Goal: Information Seeking & Learning: Learn about a topic

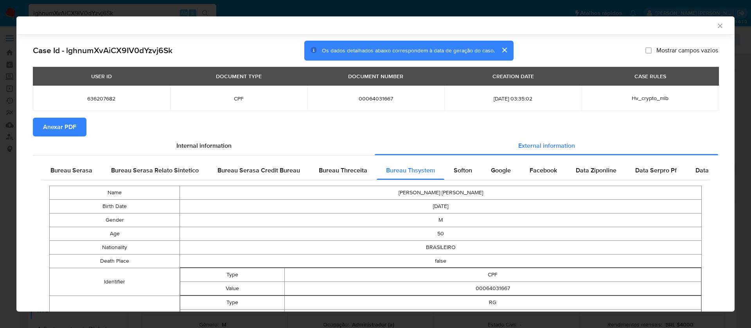
select select "10"
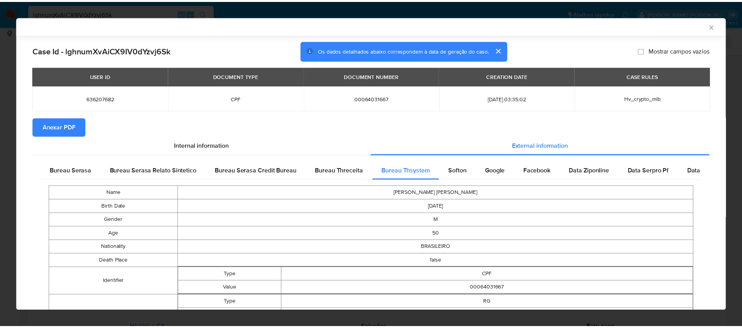
scroll to position [548, 0]
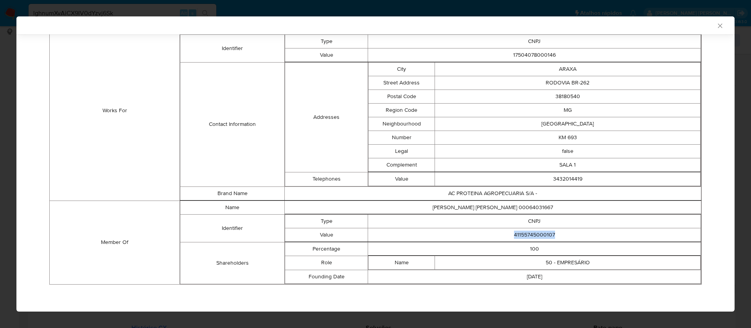
click at [716, 22] on icon "Fechar a janela" at bounding box center [720, 26] width 8 height 8
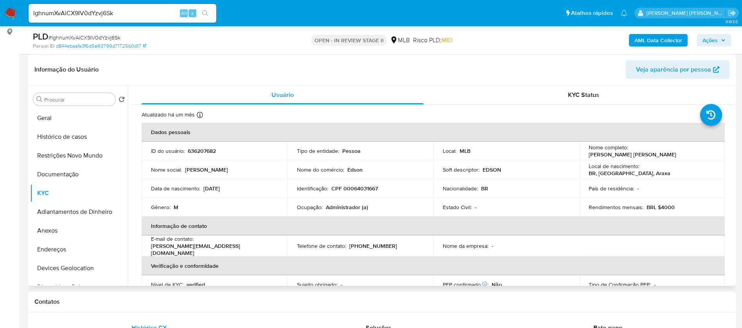
click at [209, 150] on p "636207682" at bounding box center [202, 150] width 28 height 7
copy p "636207682"
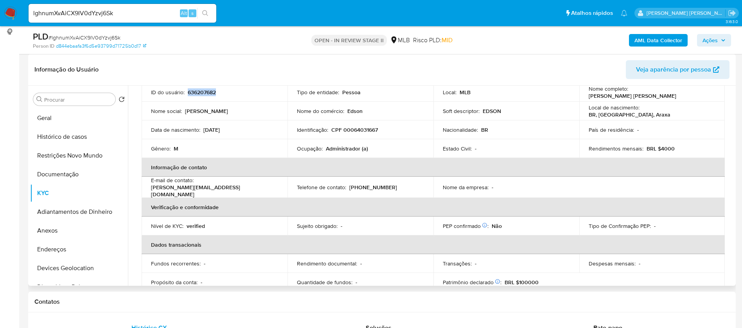
scroll to position [0, 0]
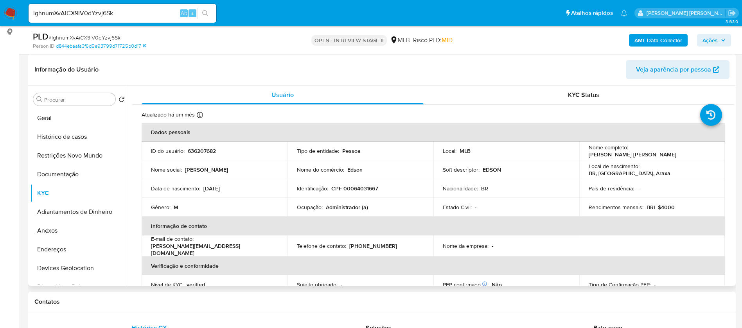
click at [413, 191] on div "Identificação : CPF 00064031667" at bounding box center [360, 188] width 127 height 7
drag, startPoint x: 704, startPoint y: 153, endPoint x: 629, endPoint y: 151, distance: 75.5
click at [629, 151] on div "Nome completo : [PERSON_NAME] [PERSON_NAME]" at bounding box center [651, 151] width 127 height 14
copy p "[PERSON_NAME] [PERSON_NAME]"
click at [199, 149] on p "636207682" at bounding box center [202, 150] width 28 height 7
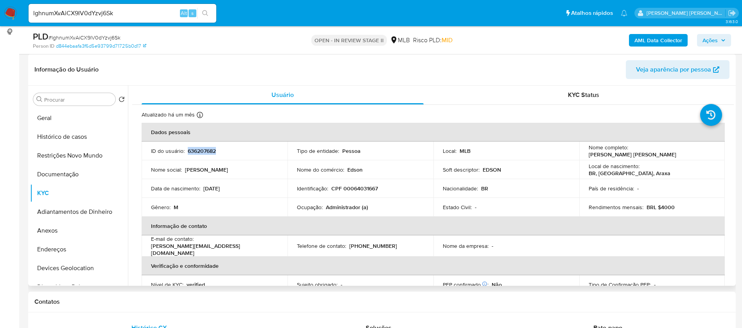
click at [199, 149] on p "636207682" at bounding box center [202, 150] width 28 height 7
copy p "636207682"
drag, startPoint x: 63, startPoint y: 116, endPoint x: 68, endPoint y: 116, distance: 5.1
click at [63, 116] on button "Geral" at bounding box center [76, 118] width 92 height 19
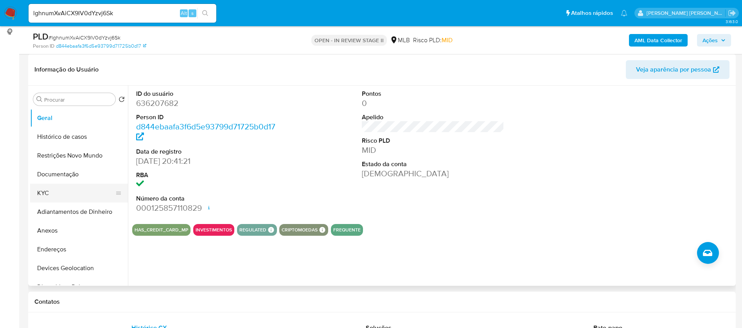
click at [56, 185] on button "KYC" at bounding box center [76, 193] width 92 height 19
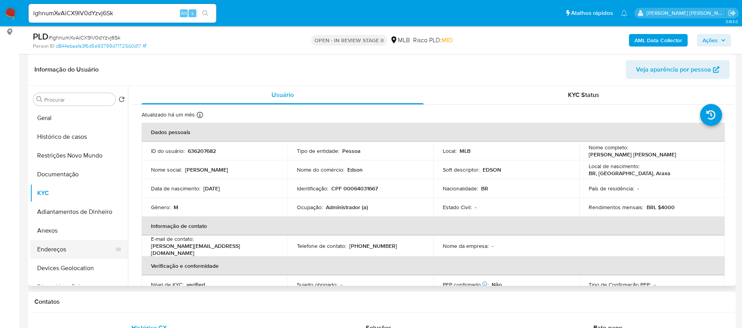
click at [65, 249] on button "Endereços" at bounding box center [76, 249] width 92 height 19
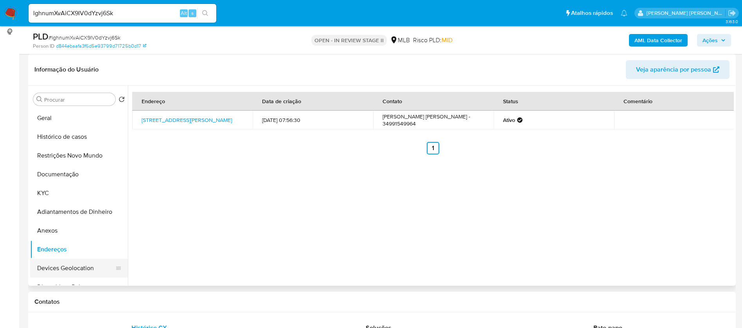
click at [65, 270] on button "Devices Geolocation" at bounding box center [76, 268] width 92 height 19
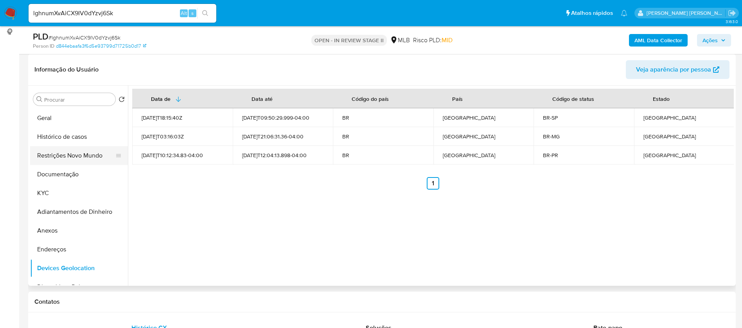
click at [76, 156] on button "Restrições Novo Mundo" at bounding box center [76, 155] width 92 height 19
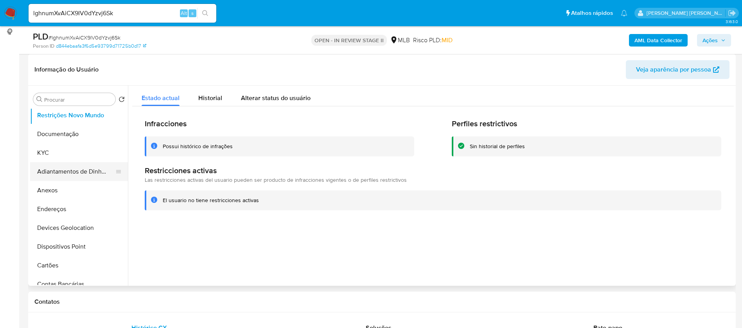
scroll to position [59, 0]
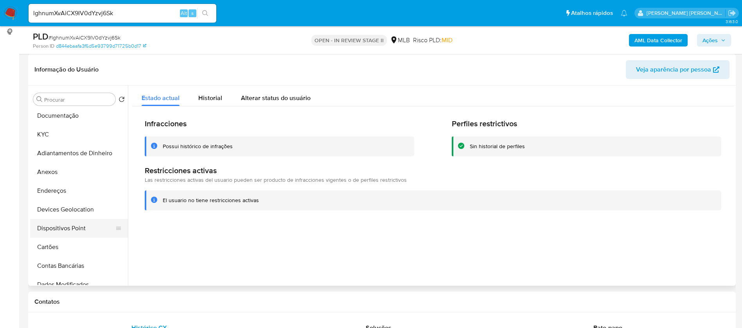
click at [81, 224] on button "Dispositivos Point" at bounding box center [76, 228] width 92 height 19
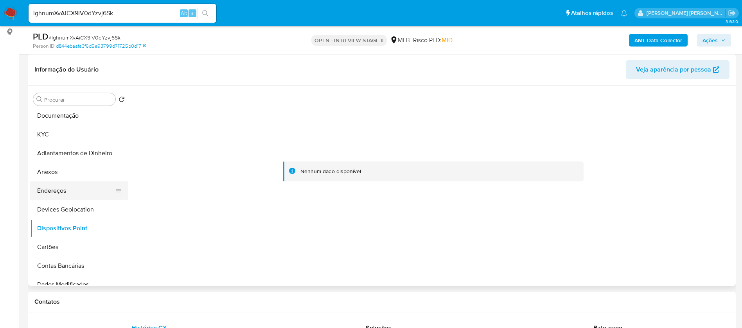
click at [61, 191] on button "Endereços" at bounding box center [76, 190] width 92 height 19
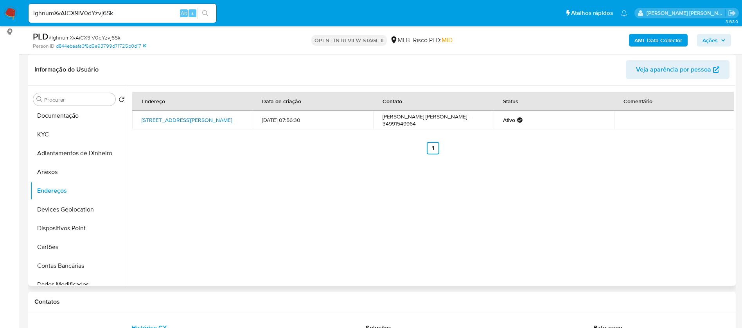
click at [184, 120] on link "[STREET_ADDRESS][PERSON_NAME]" at bounding box center [187, 120] width 90 height 8
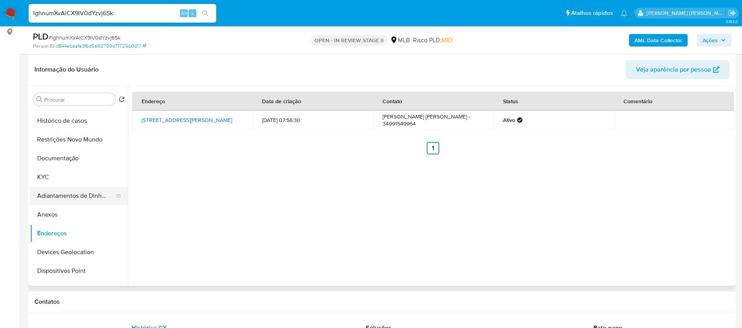
scroll to position [0, 0]
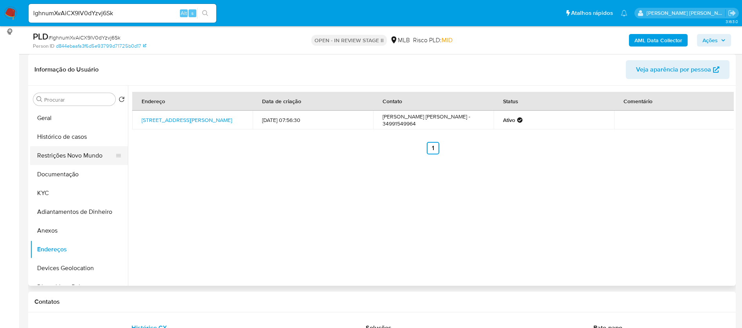
click at [85, 152] on button "Restrições Novo Mundo" at bounding box center [76, 155] width 92 height 19
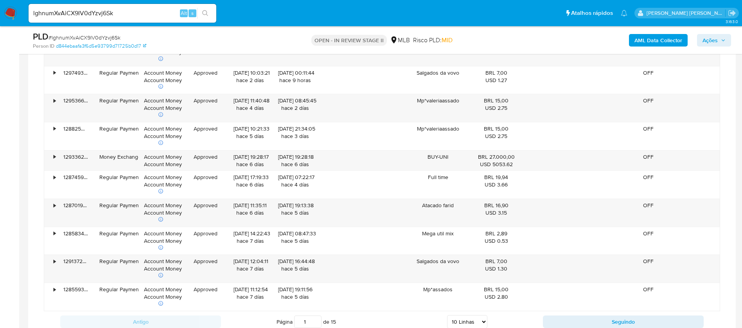
scroll to position [821, 0]
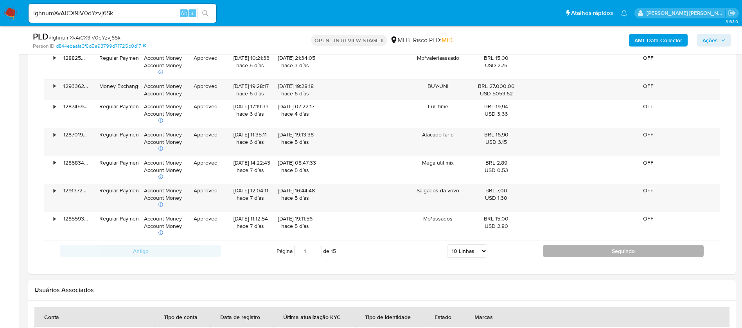
click at [589, 250] on button "Seguindo" at bounding box center [623, 251] width 161 height 13
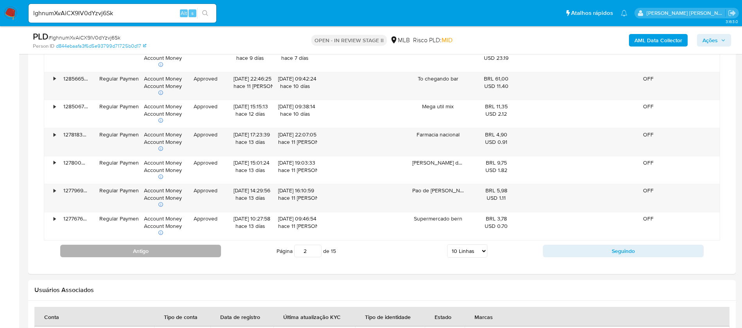
click at [203, 248] on button "Antigo" at bounding box center [140, 251] width 161 height 13
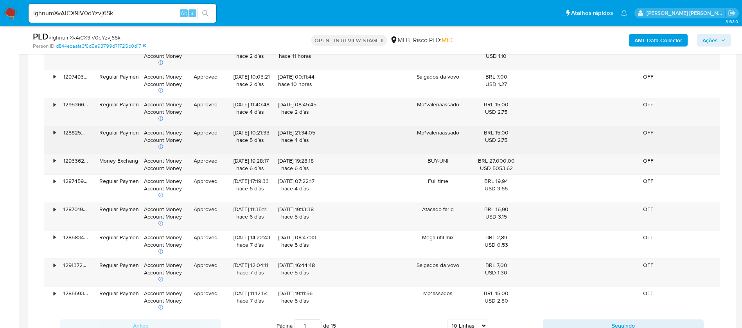
scroll to position [763, 0]
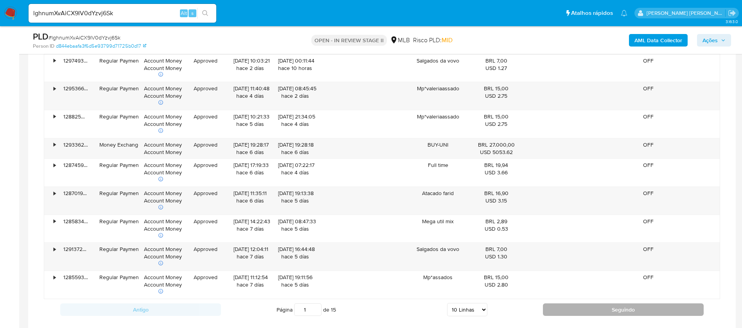
click at [609, 311] on button "Seguindo" at bounding box center [623, 309] width 161 height 13
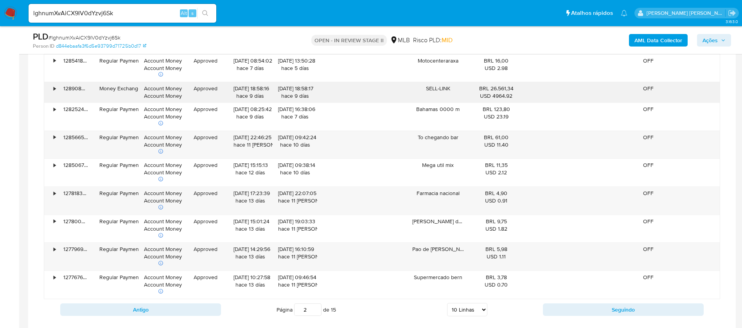
click at [236, 88] on div "• 128908654260 Money Exchange Account Money Account Money Approved [DATE] 18:58…" at bounding box center [381, 92] width 675 height 20
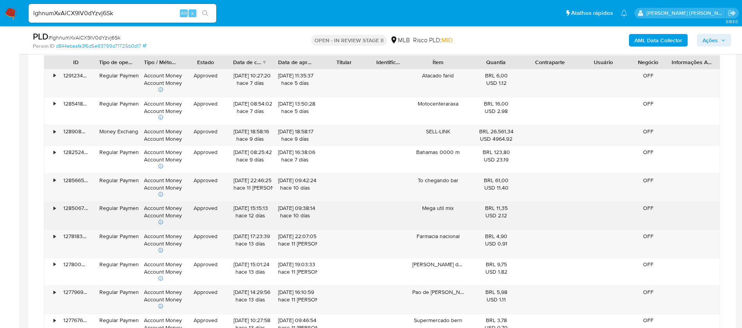
scroll to position [704, 0]
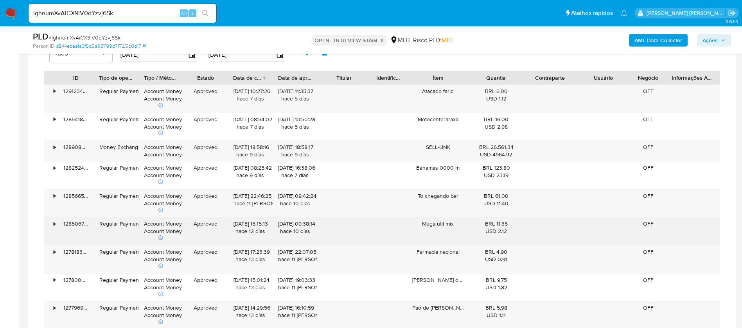
click at [317, 138] on div "[DATE] 13:50:28 hace 5 [PERSON_NAME]" at bounding box center [295, 127] width 45 height 28
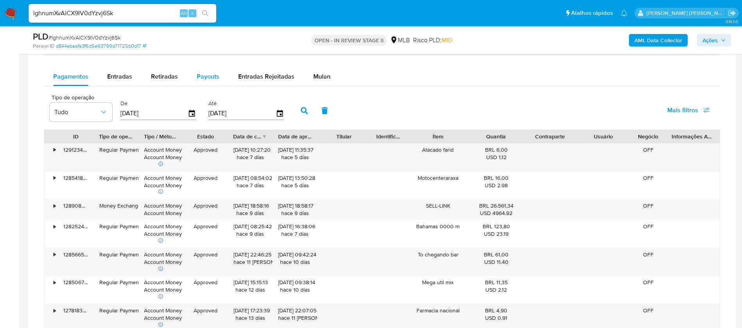
click at [217, 73] on button "Payouts" at bounding box center [207, 76] width 41 height 19
select select "10"
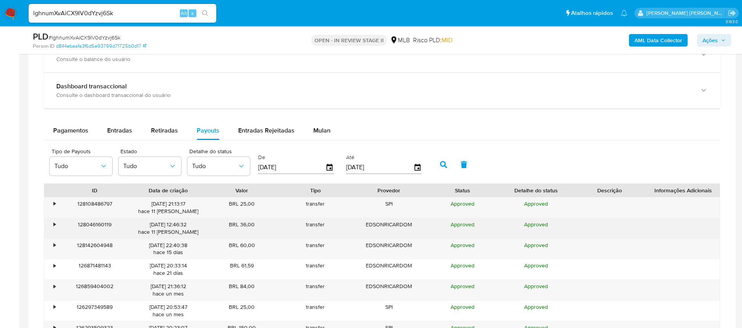
scroll to position [587, 0]
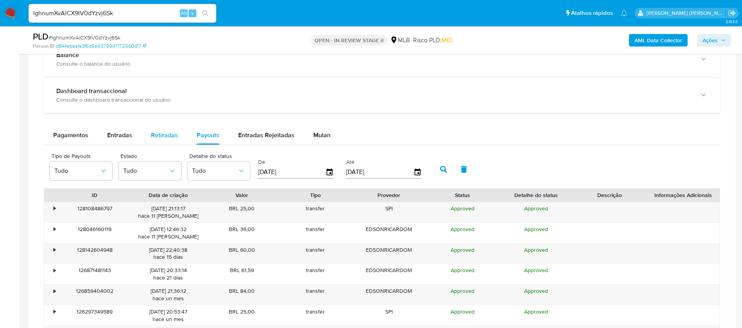
click at [155, 135] on span "Retiradas" at bounding box center [164, 135] width 27 height 9
select select "10"
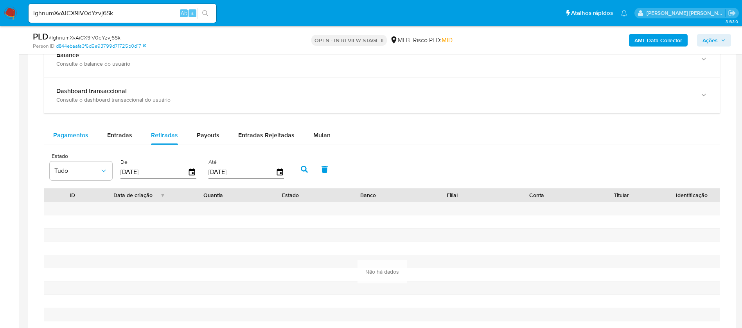
click at [73, 136] on span "Pagamentos" at bounding box center [70, 135] width 35 height 9
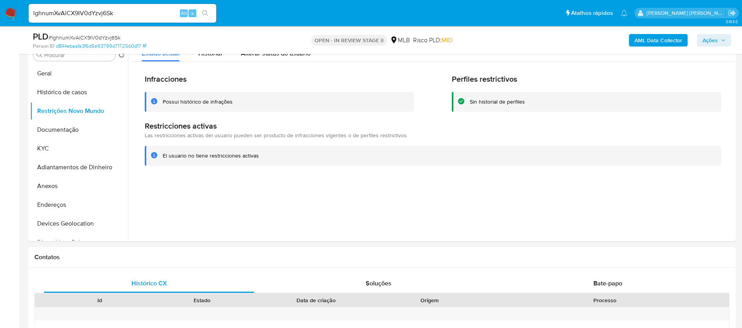
scroll to position [117, 0]
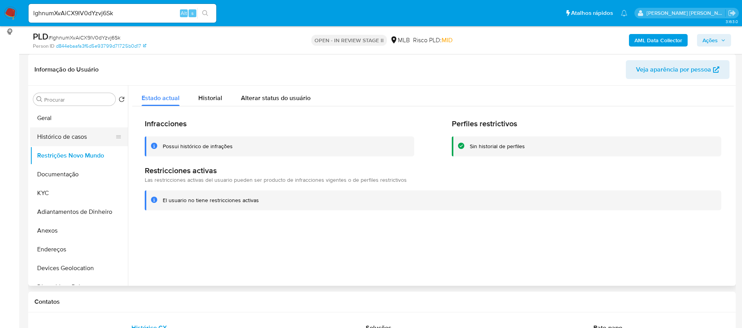
click at [53, 135] on button "Histórico de casos" at bounding box center [76, 136] width 92 height 19
